Goal: Find specific page/section: Find specific page/section

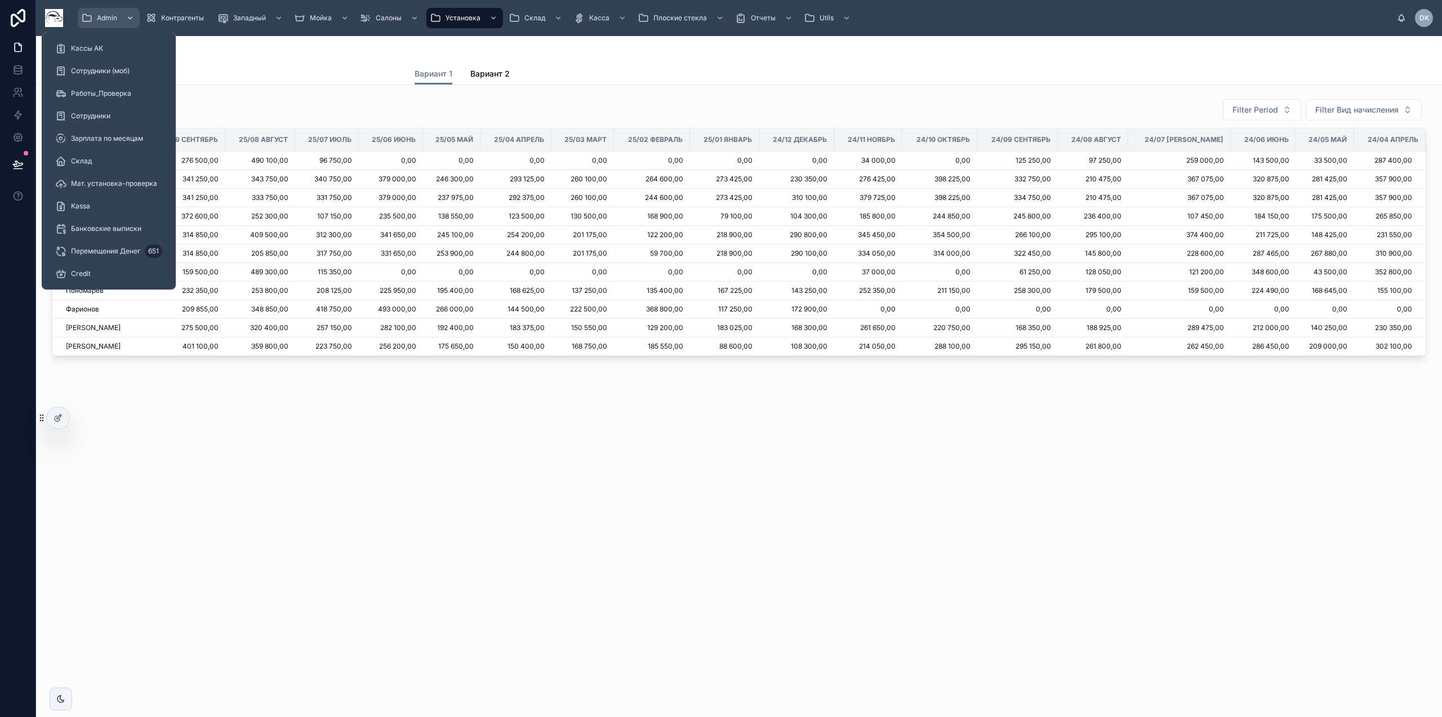
click at [100, 10] on div "Admin" at bounding box center [108, 18] width 55 height 18
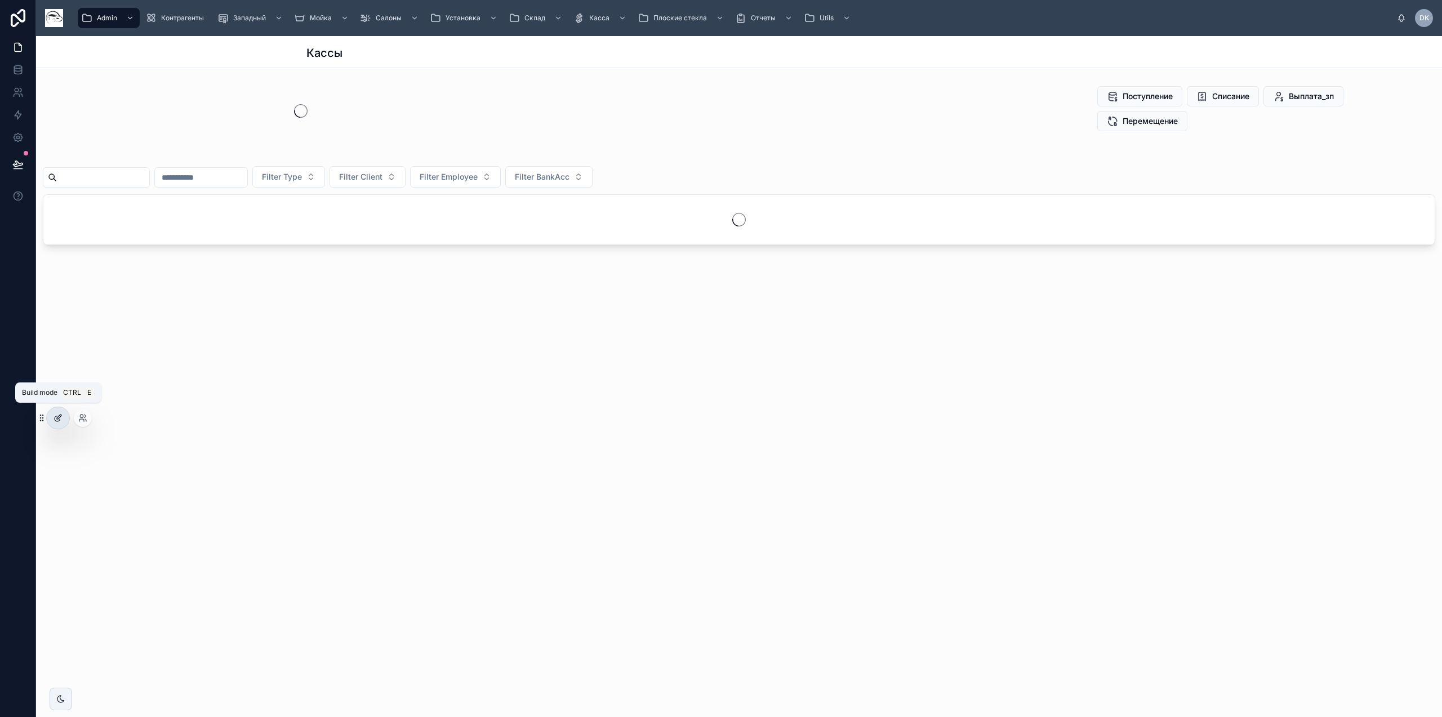
click at [61, 419] on icon at bounding box center [58, 418] width 9 height 9
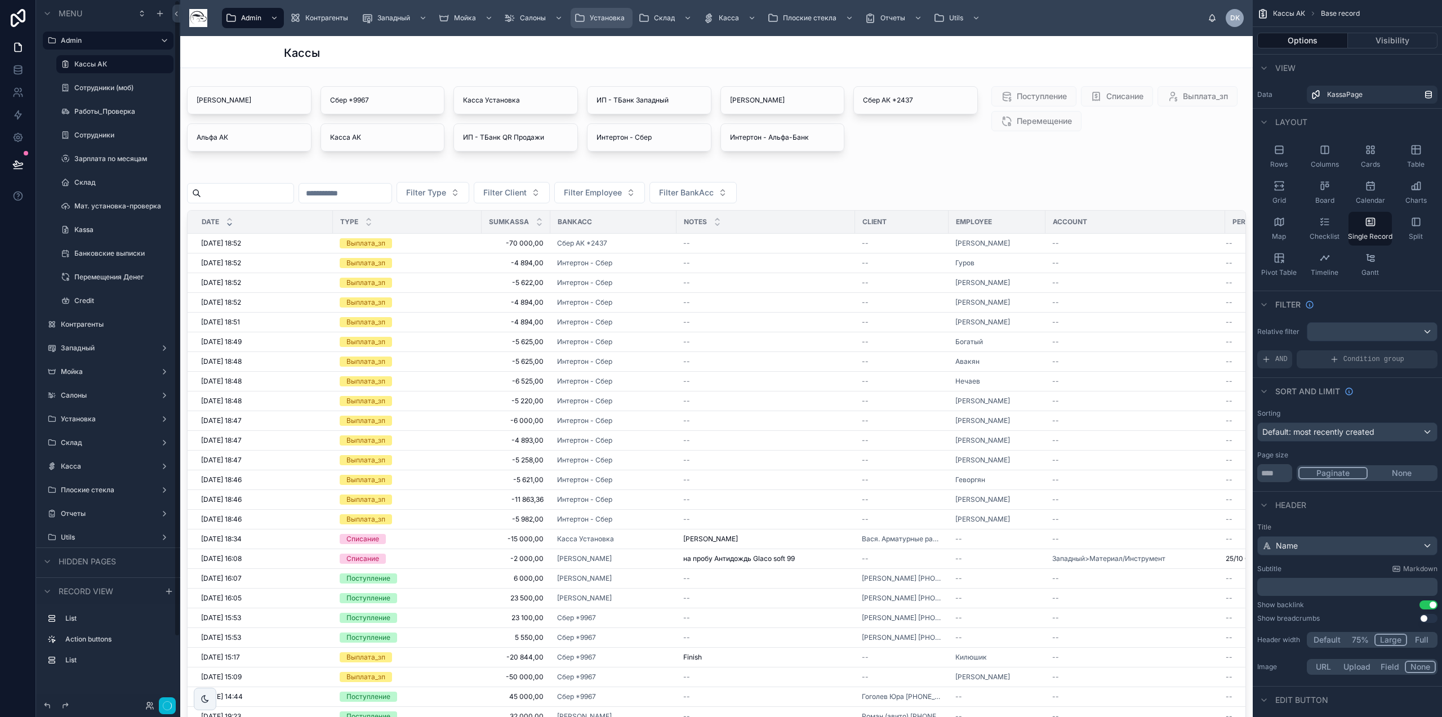
click at [602, 16] on span "Установка" at bounding box center [607, 18] width 35 height 9
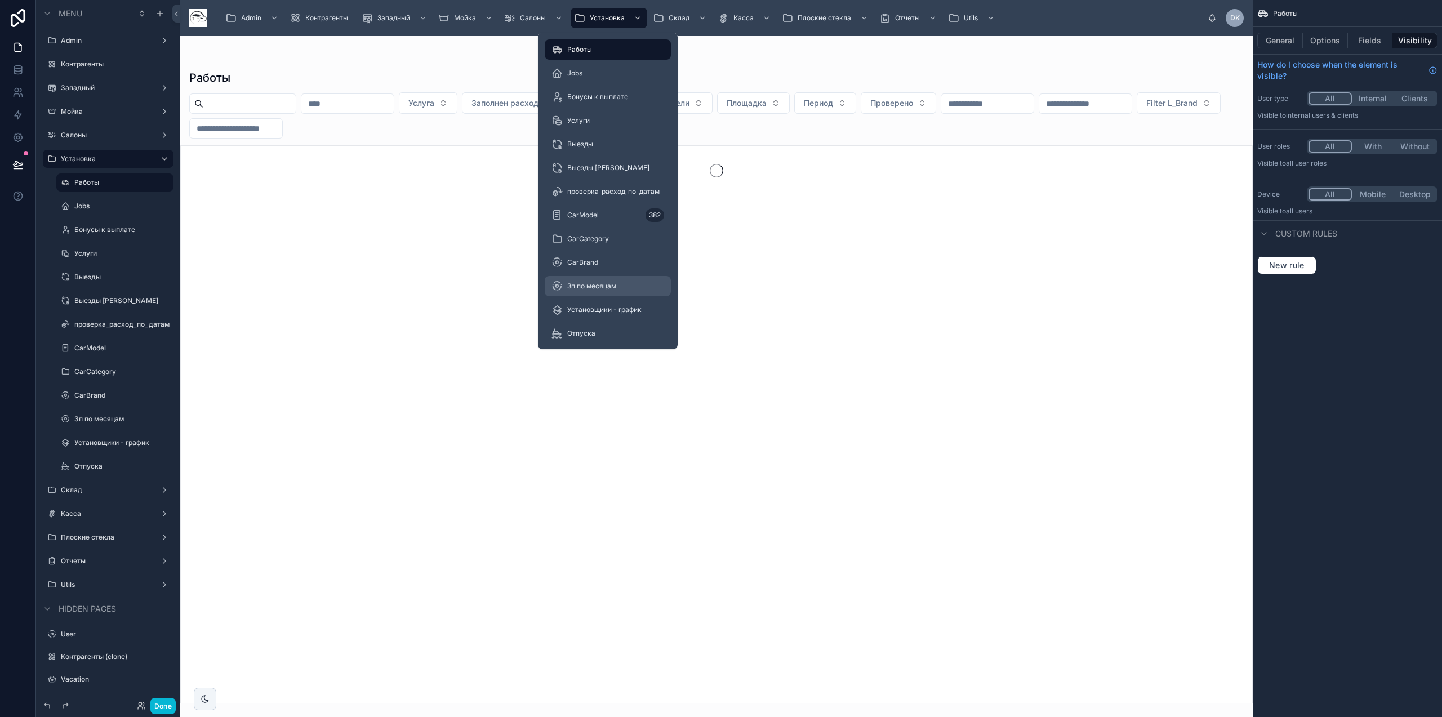
click at [602, 286] on span "Зп по месяцам" at bounding box center [591, 286] width 49 height 9
